Goal: Information Seeking & Learning: Check status

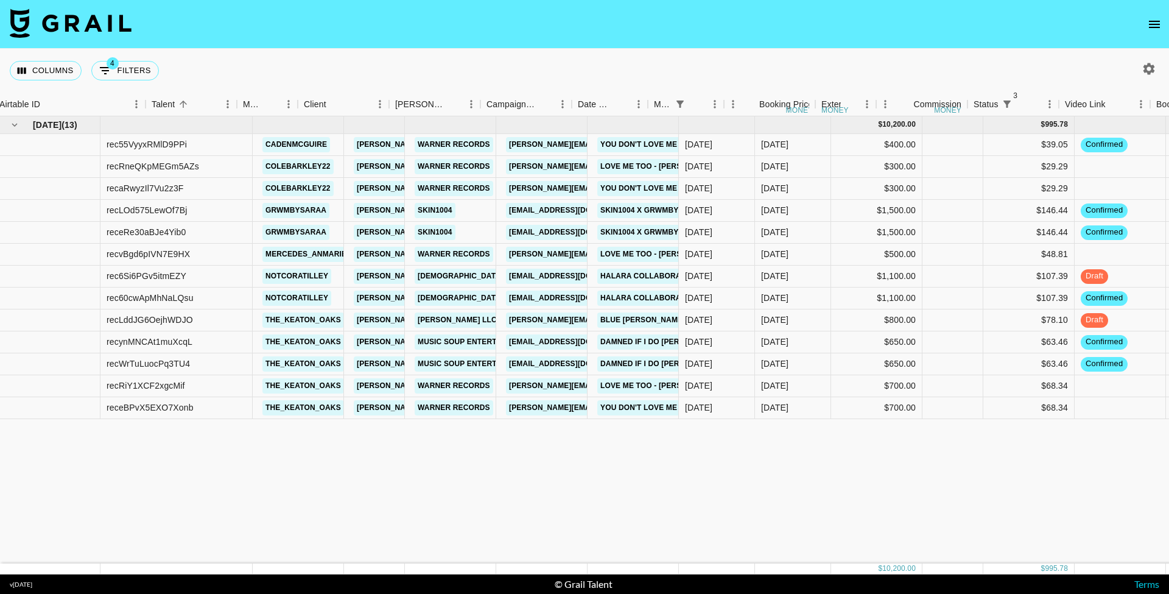
scroll to position [0, 107]
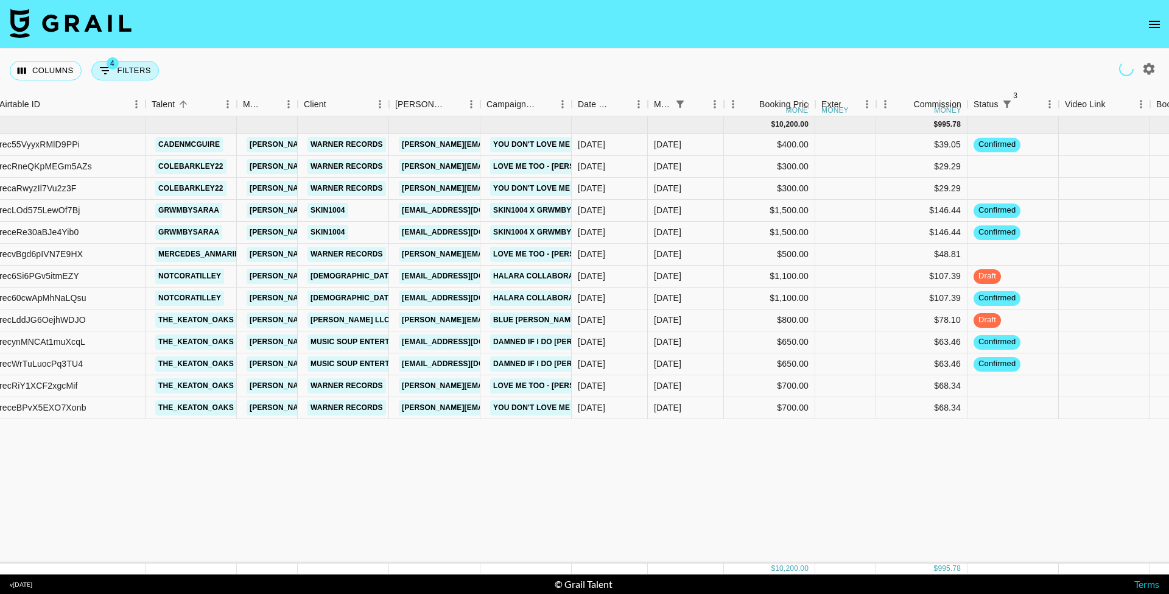
drag, startPoint x: 144, startPoint y: 63, endPoint x: 149, endPoint y: 72, distance: 10.6
click at [144, 62] on button "4 Filters" at bounding box center [125, 70] width 68 height 19
select select "status"
select select "not"
select select "cancelled"
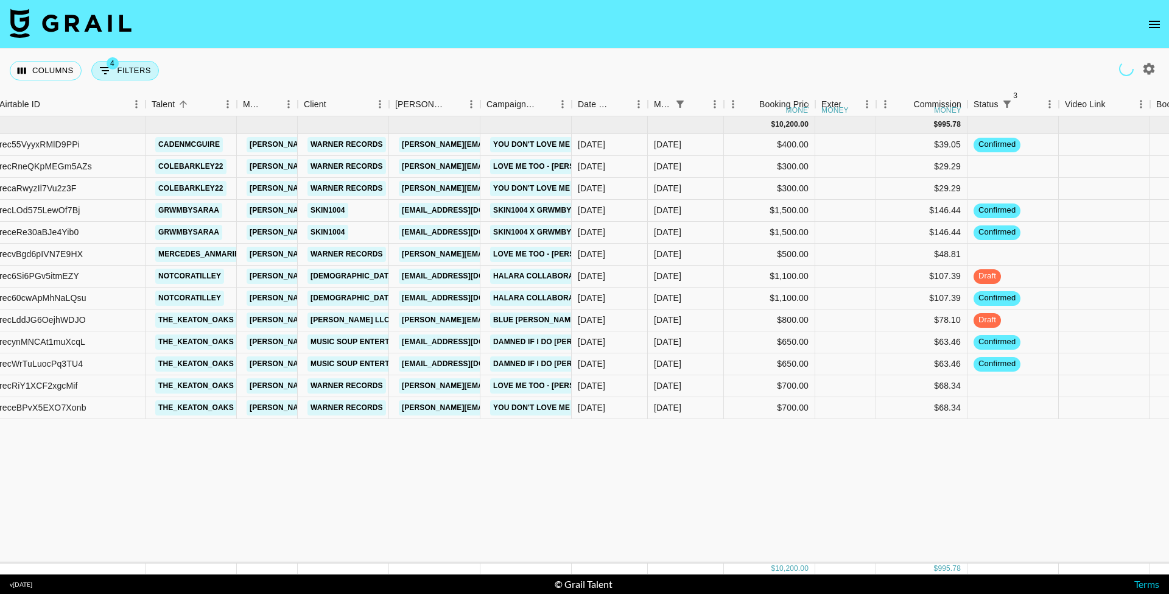
select select "status"
select select "not"
select select "declined"
select select "status"
select select "not"
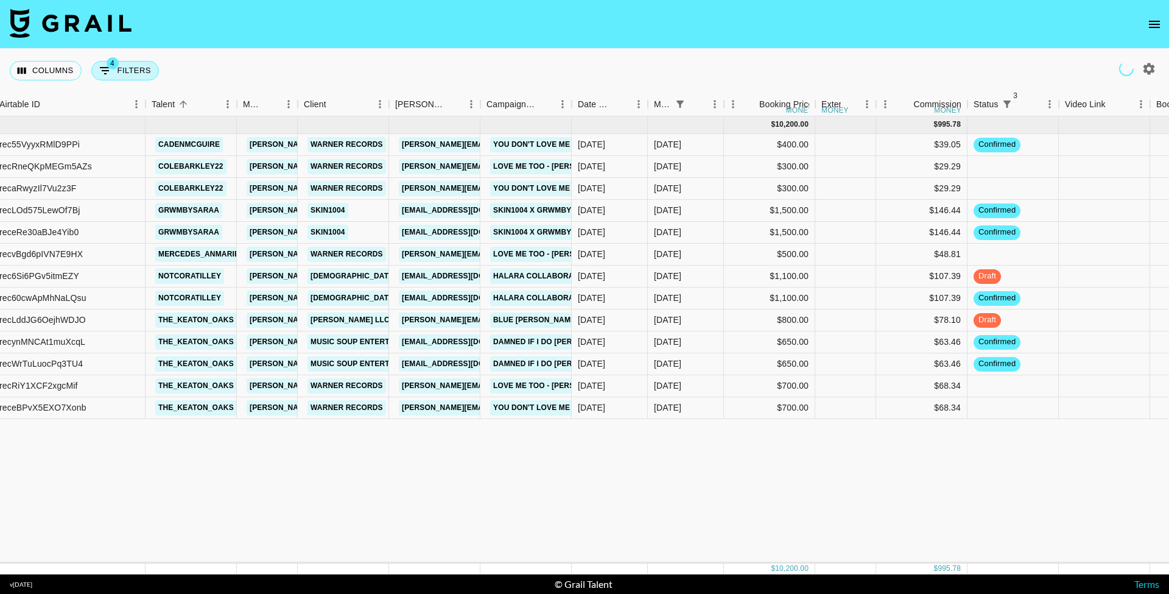
select select "approved"
select select "monthDue2"
select select "[DATE]"
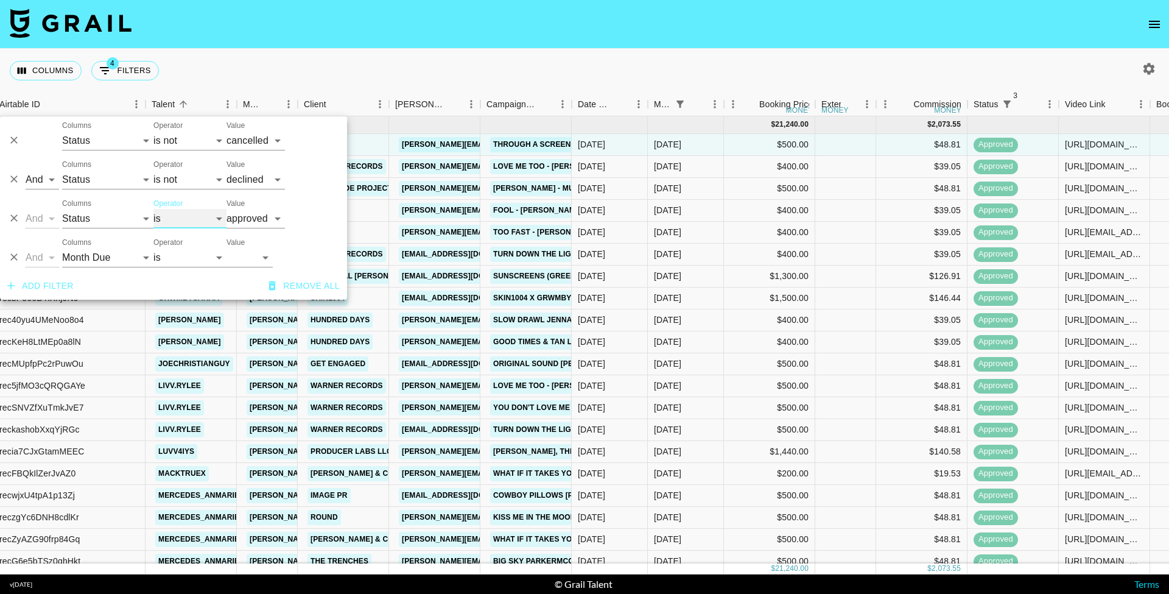
select select "not"
